Goal: Task Accomplishment & Management: Manage account settings

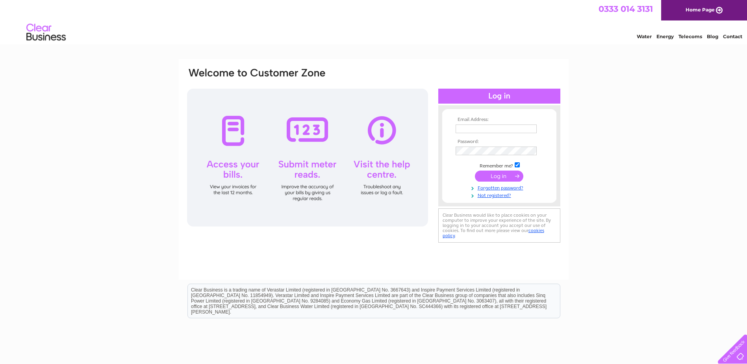
type input "[DOMAIN_NAME][EMAIL_ADDRESS][DOMAIN_NAME]"
click at [506, 177] on input "submit" at bounding box center [499, 176] width 48 height 11
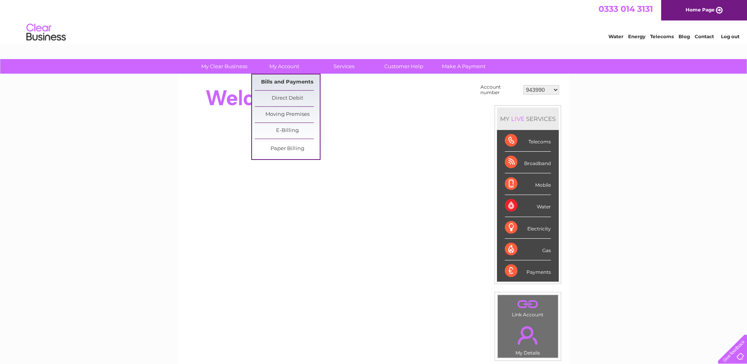
click at [299, 80] on link "Bills and Payments" at bounding box center [287, 82] width 65 height 16
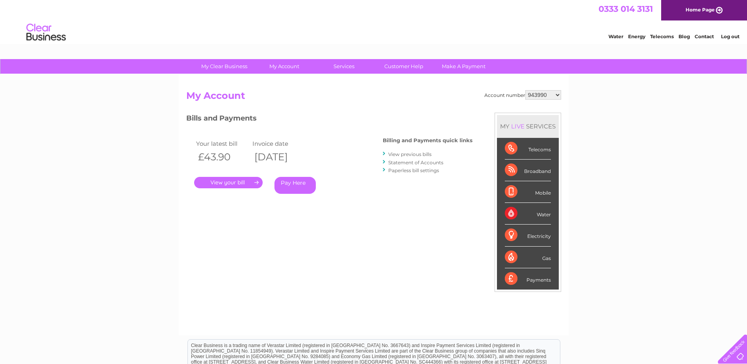
click at [554, 95] on select "943990 997180 1100436 1136008 1145621 3025650 30264716 30265126 30274253 302771…" at bounding box center [544, 94] width 36 height 9
select select "30322424"
click at [526, 90] on select "943990 997180 1100436 1136008 1145621 3025650 30264716 30265126 30274253 302771…" at bounding box center [544, 94] width 36 height 9
click at [732, 38] on link "Log out" at bounding box center [730, 36] width 19 height 6
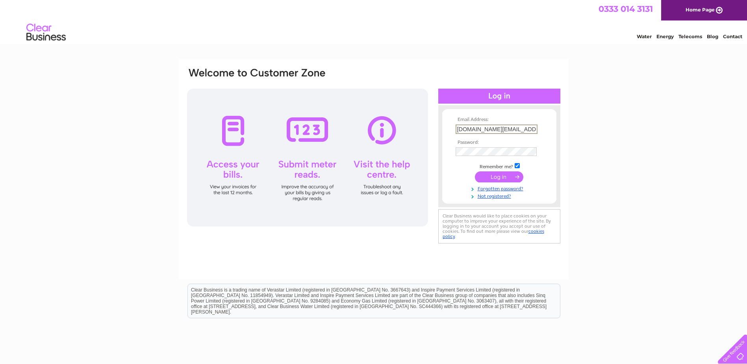
drag, startPoint x: 531, startPoint y: 131, endPoint x: 437, endPoint y: 138, distance: 94.9
click at [437, 138] on div "Email Address: business.property@fife.gov.uk Password:" at bounding box center [373, 156] width 375 height 178
type input "k"
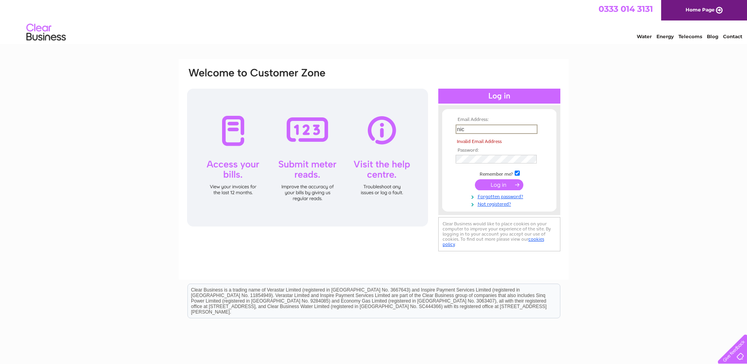
type input "nicola.galloway@fife.gov.uk"
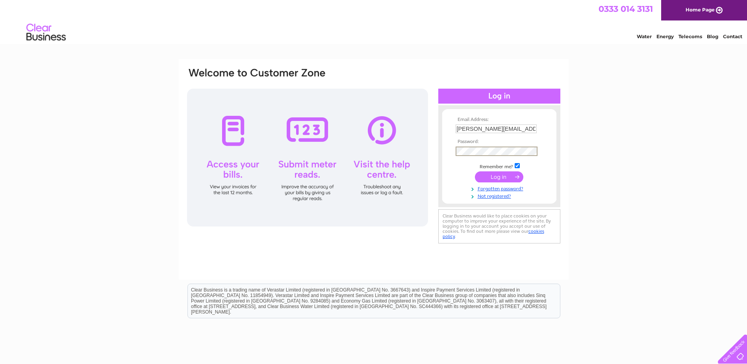
click at [475, 171] on input "submit" at bounding box center [499, 176] width 48 height 11
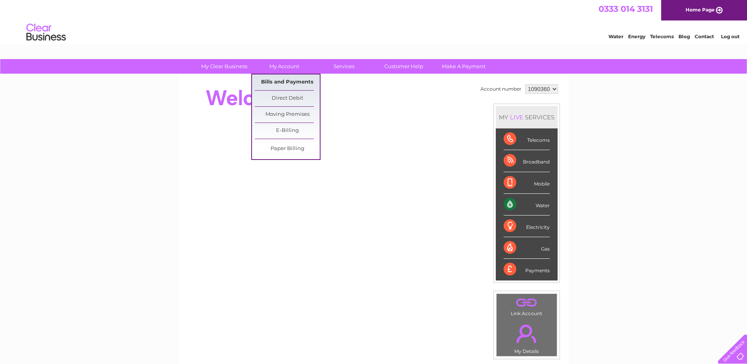
click at [282, 81] on link "Bills and Payments" at bounding box center [287, 82] width 65 height 16
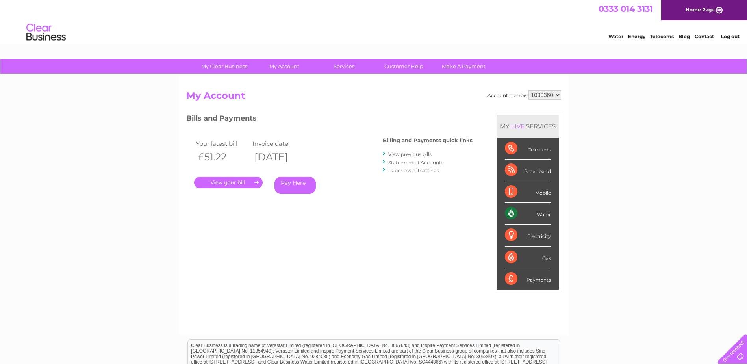
click at [250, 182] on link "." at bounding box center [228, 182] width 69 height 11
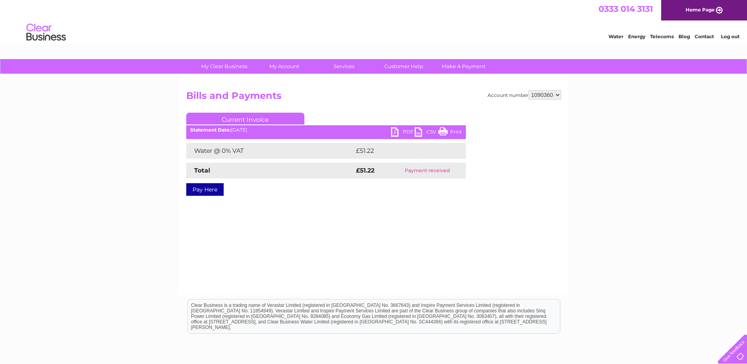
click at [726, 37] on link "Log out" at bounding box center [730, 36] width 19 height 6
